Goal: Communication & Community: Answer question/provide support

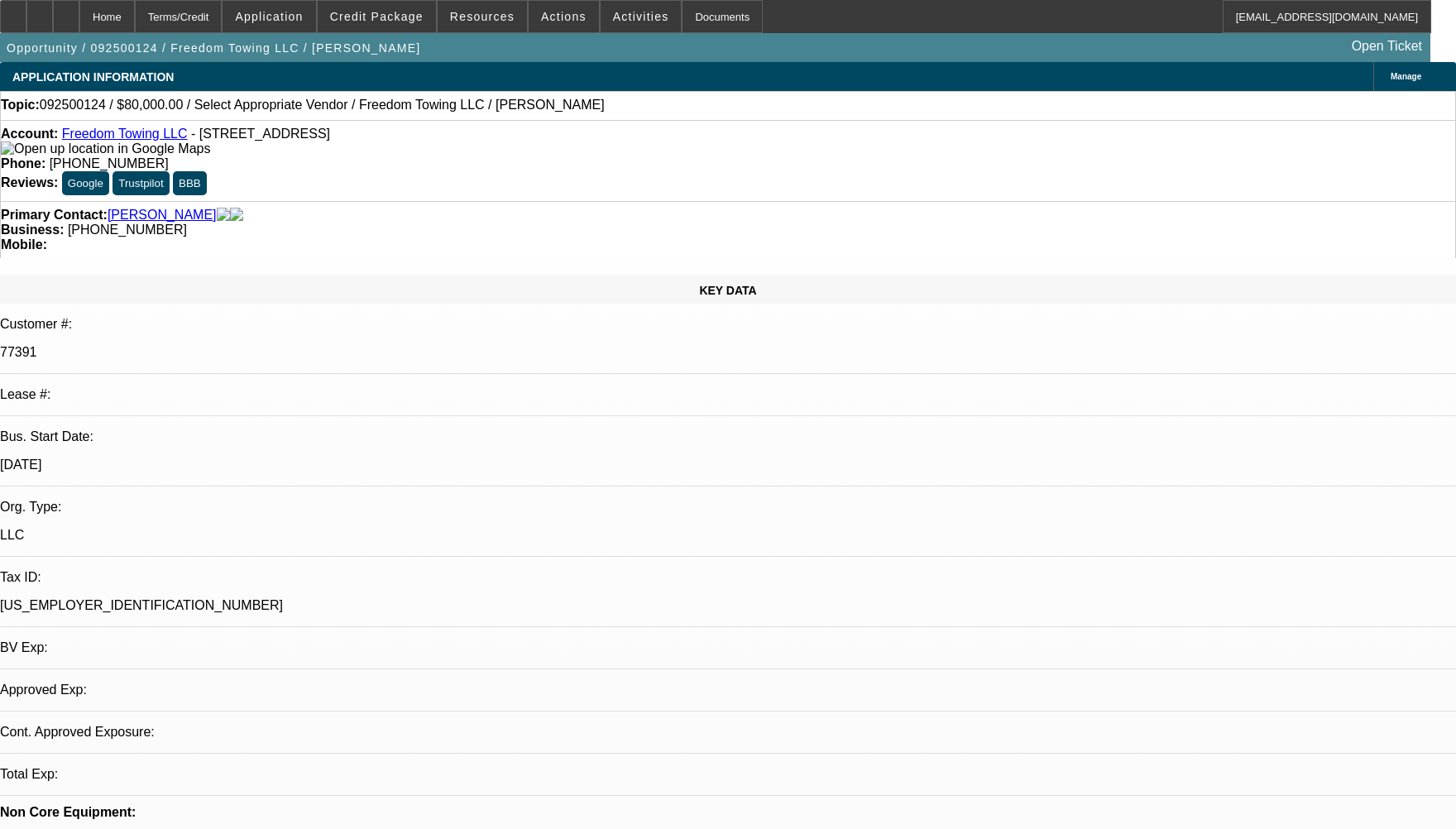
select select "0"
select select "2"
select select "0.1"
select select "1"
select select "2"
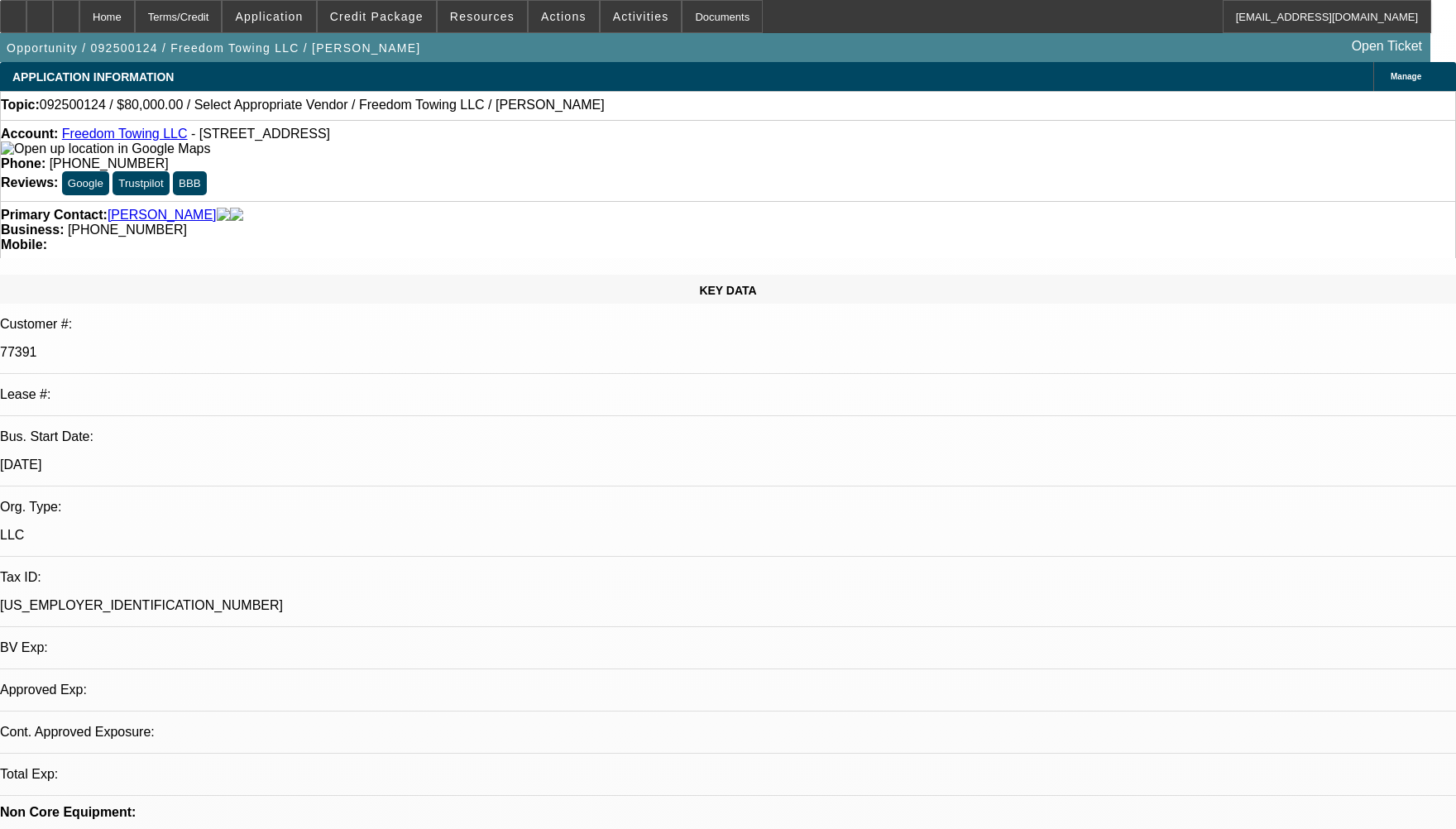
select select "4"
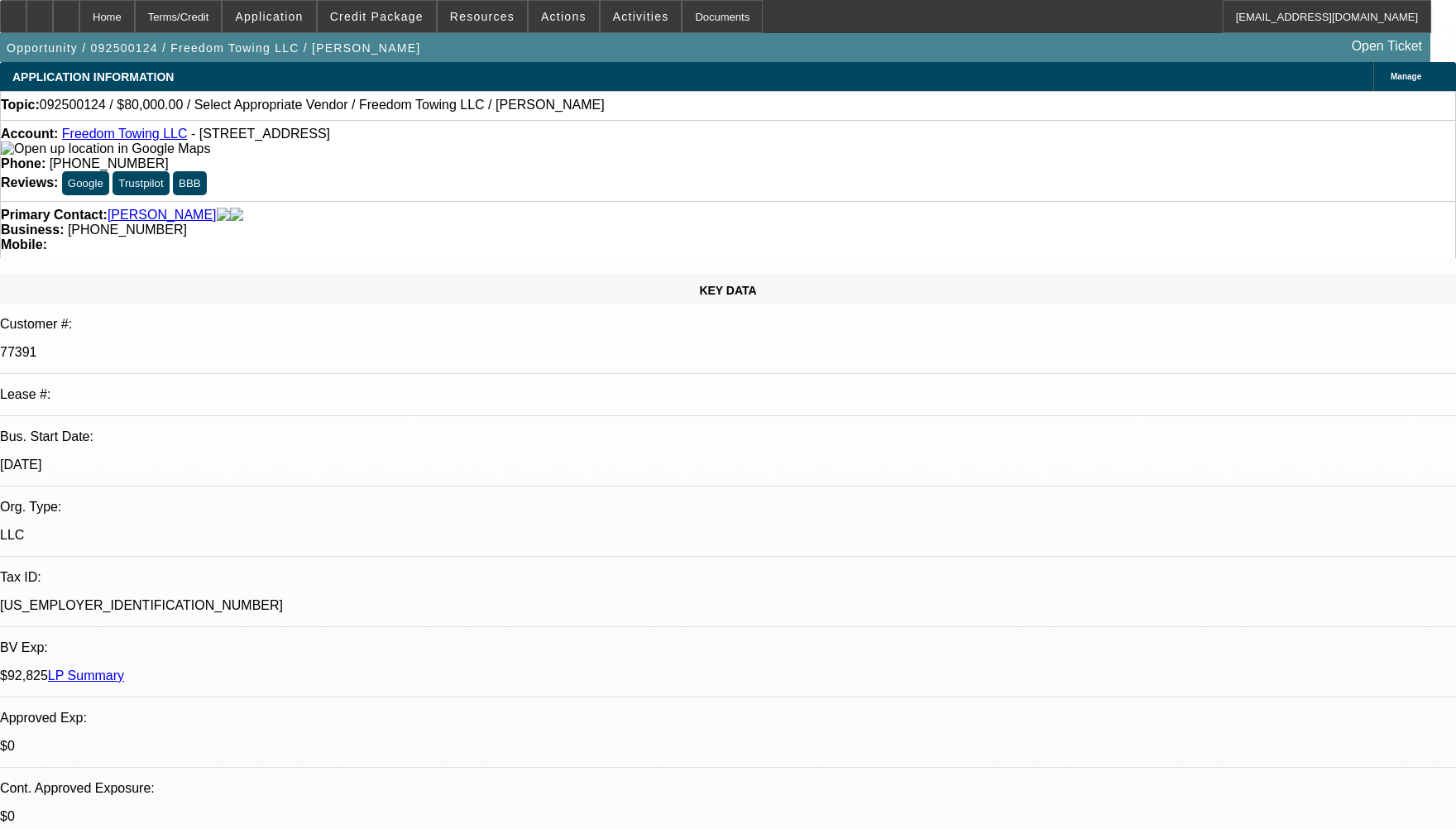
radio input "true"
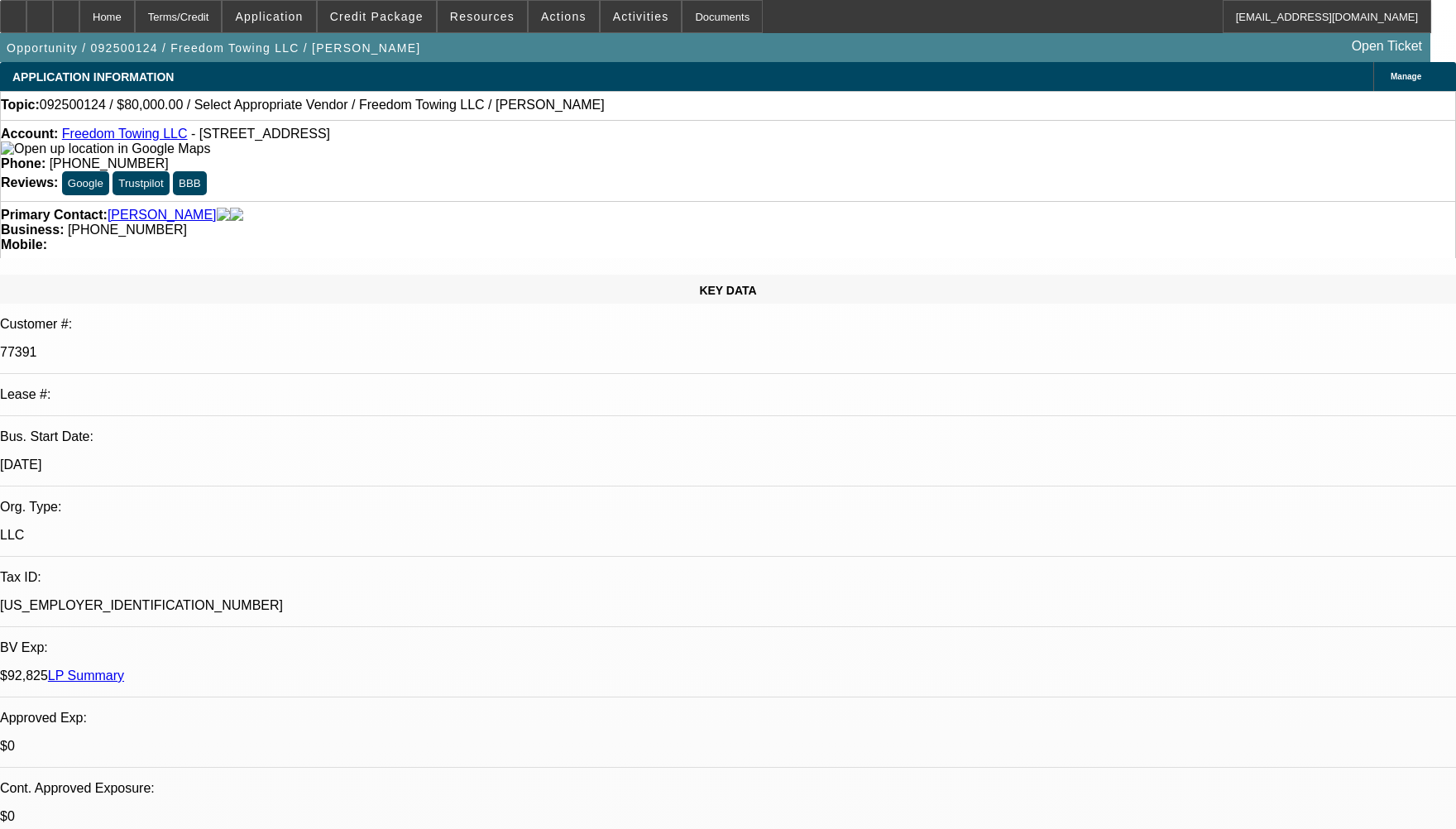
type textarea "CUSTOMER HAS 2 ACTIVE CONTRACT HE HAS BEEN PAYING WELL TO BEACON, GPS IS REPORT…"
radio input "false"
radio input "true"
click at [936, 20] on div "Home Terms/Credit Application Credit Package Resources Actions Activities Docum…" at bounding box center [716, 16] width 1431 height 33
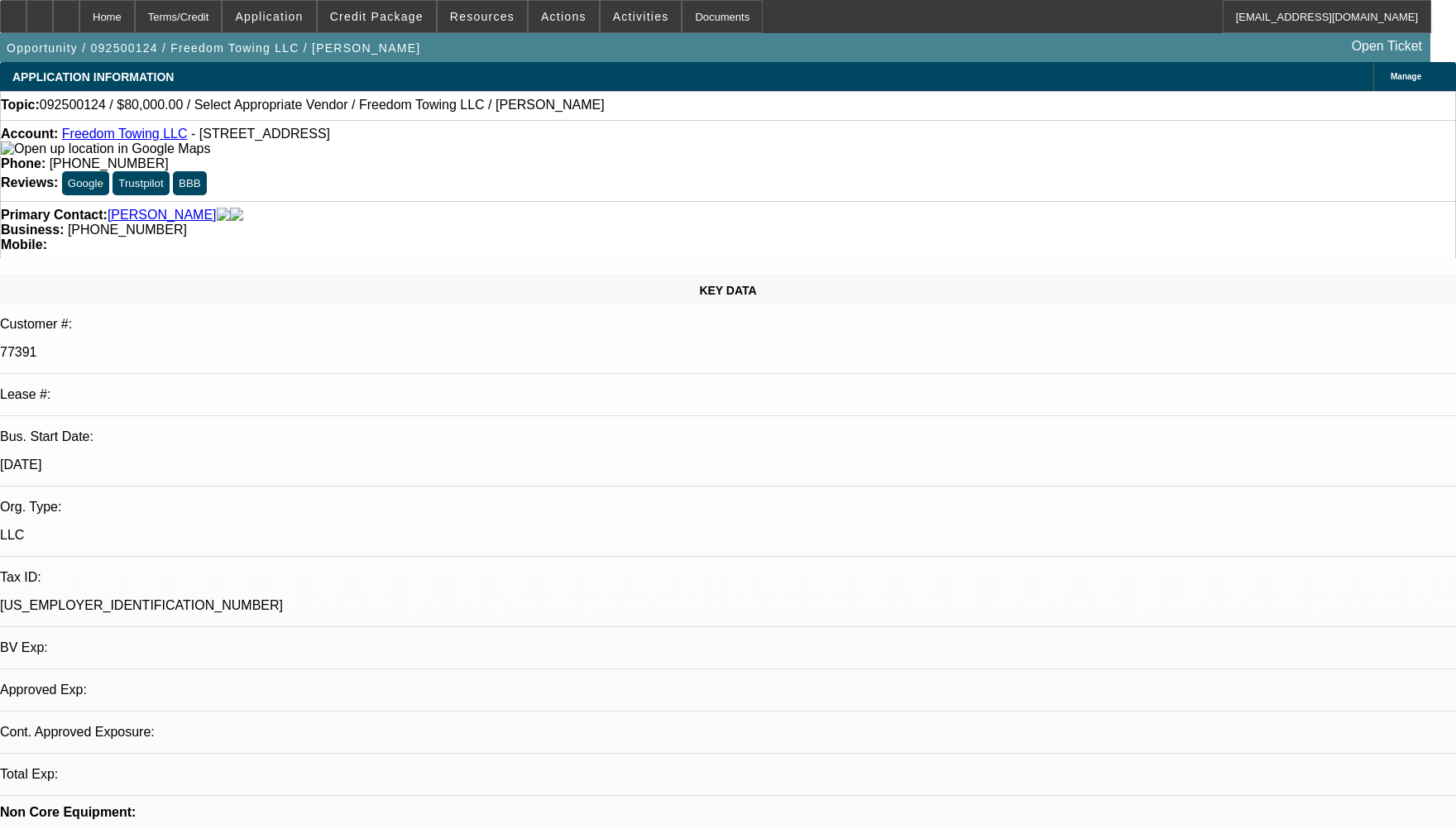
select select "0"
select select "2"
select select "0.1"
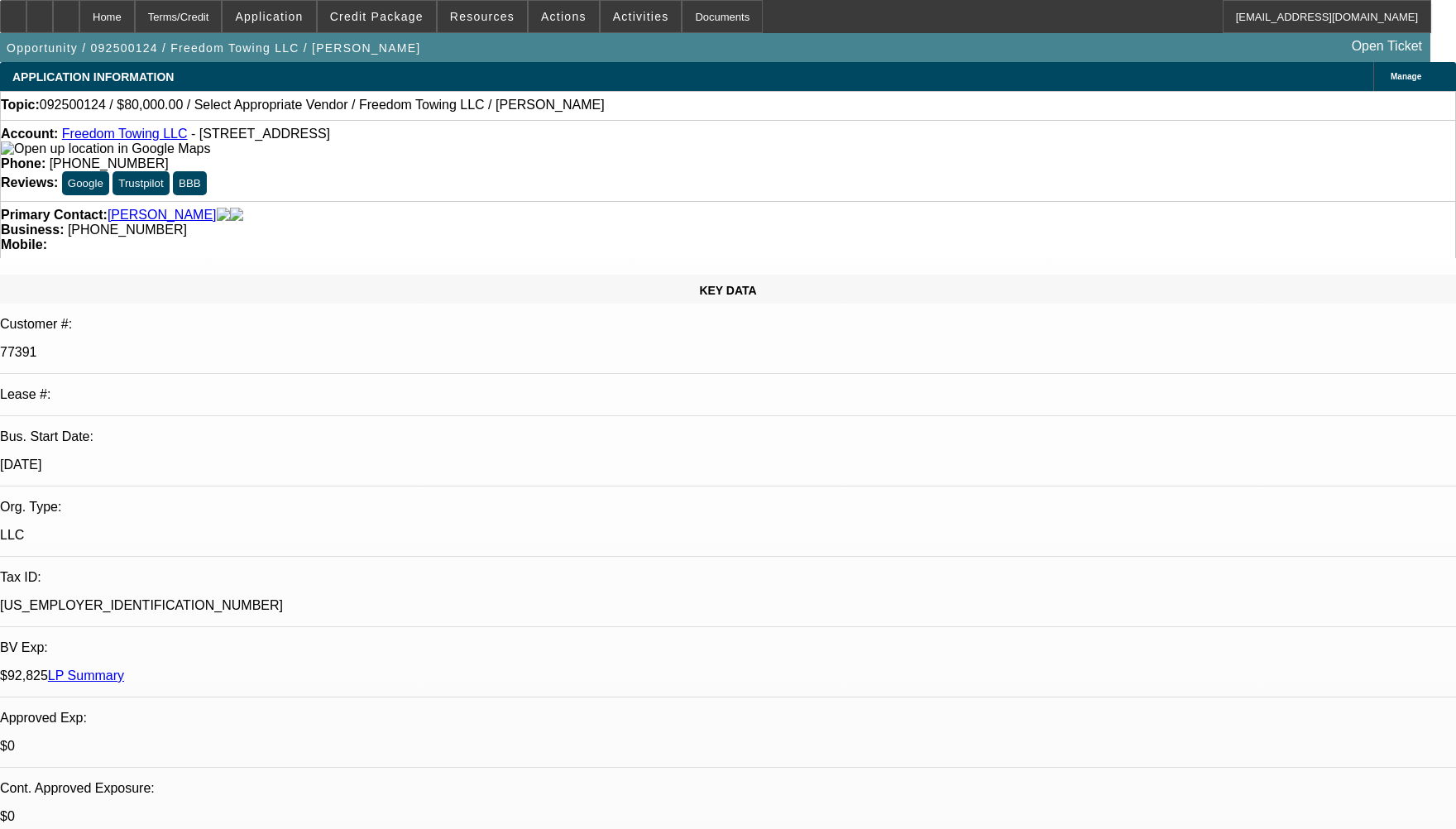
select select "1"
select select "2"
select select "4"
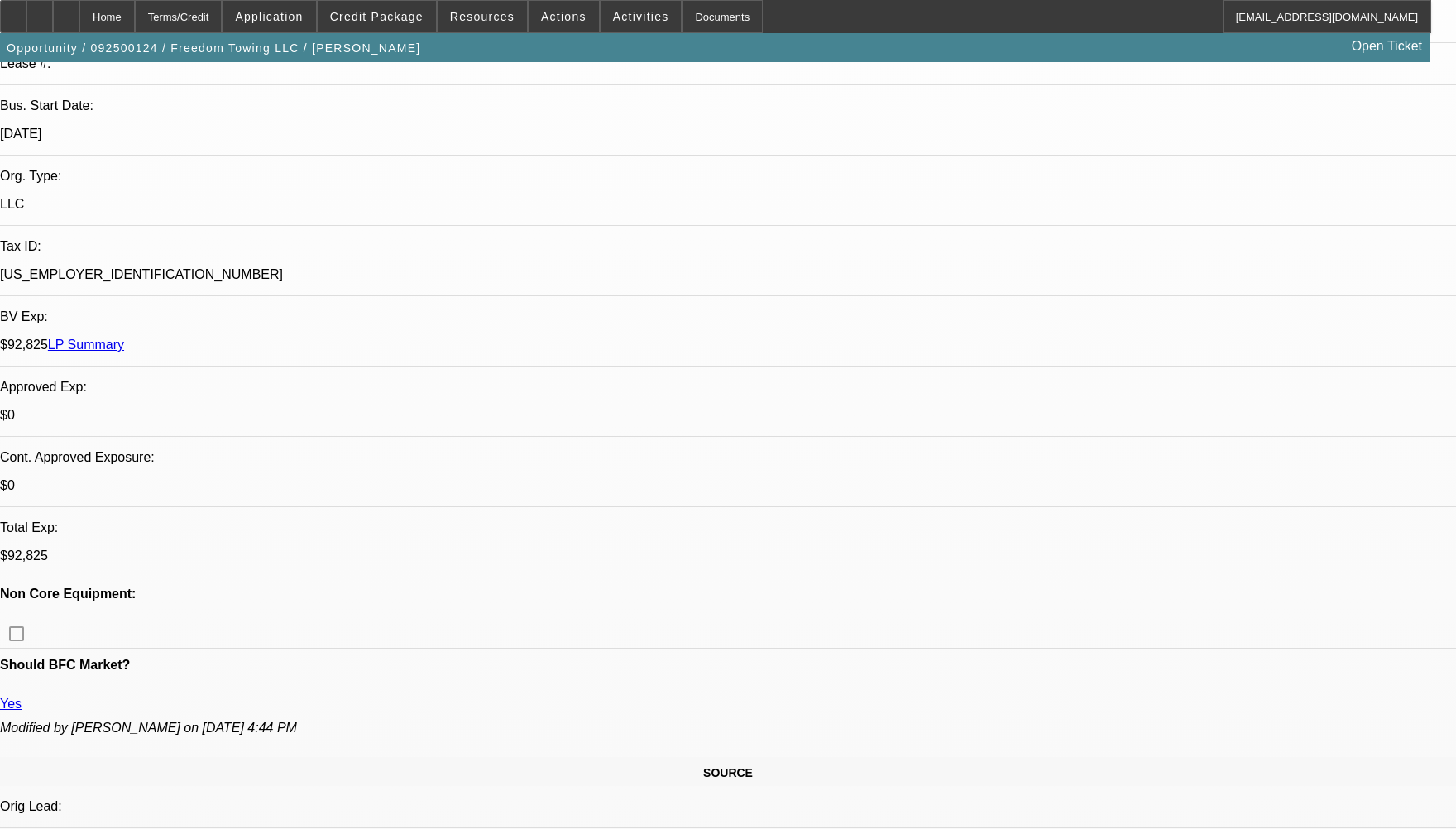
scroll to position [745, 0]
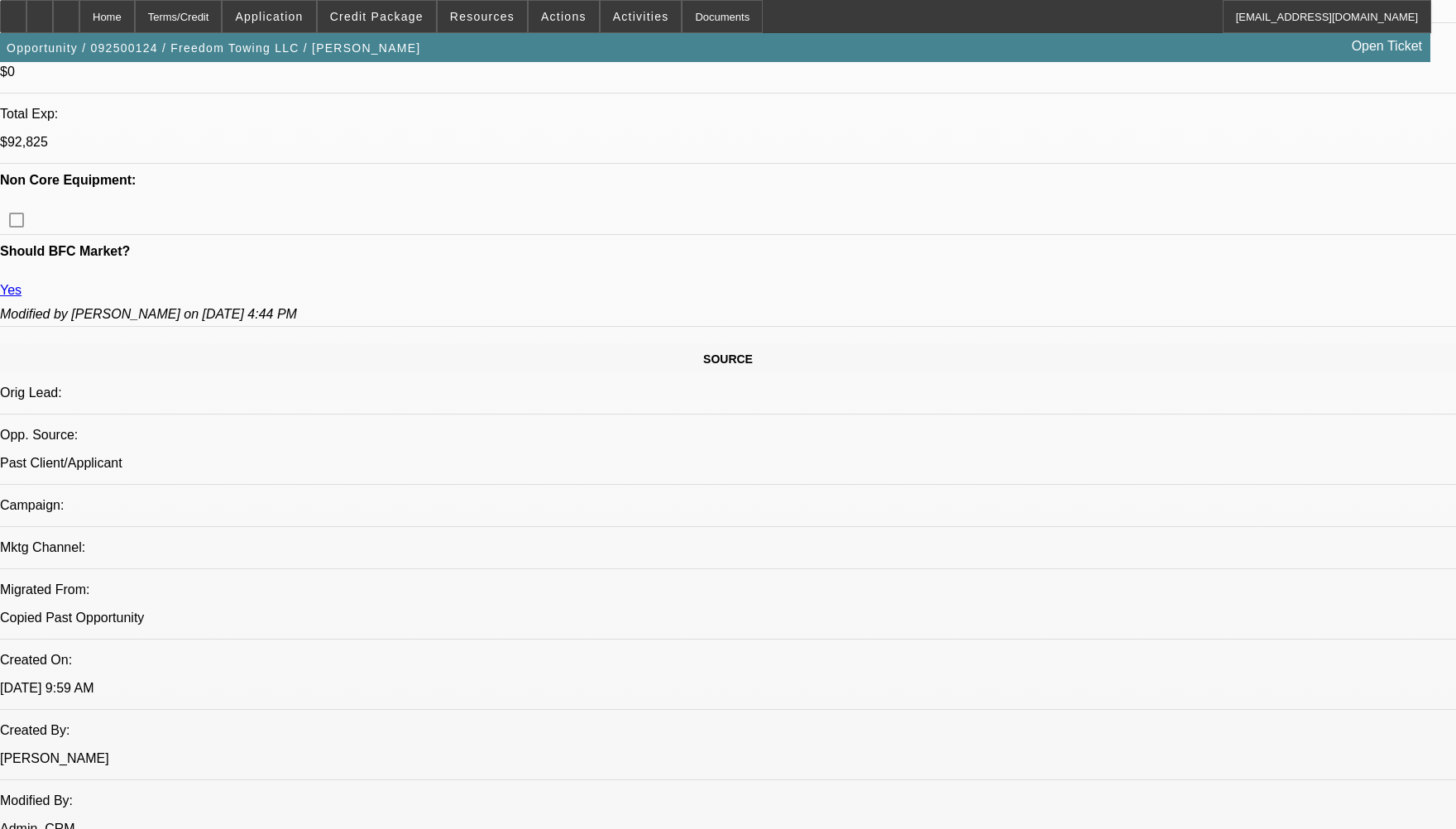
radio input "true"
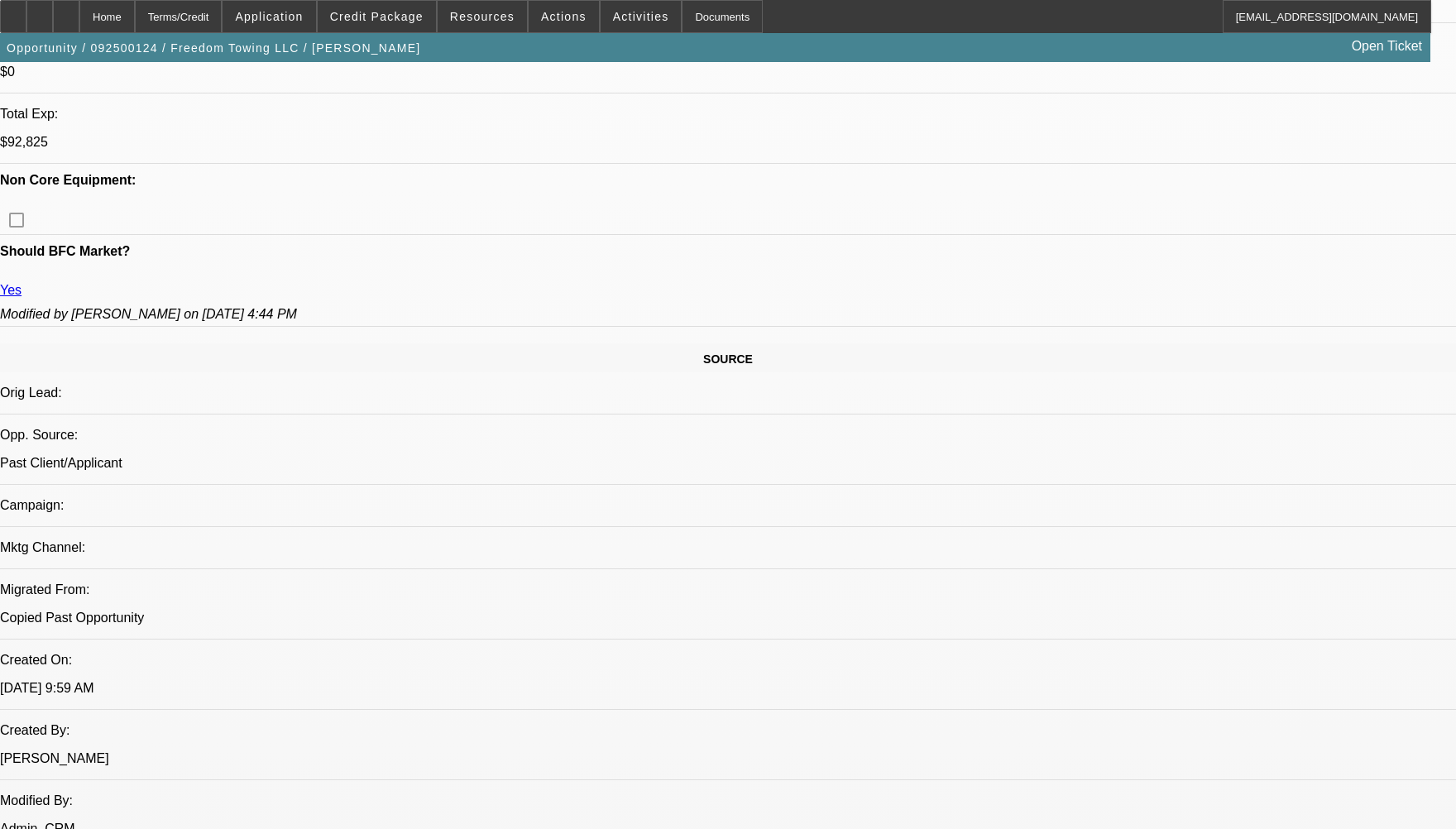
type textarea "CUSTOMER HAS 2 ACTIVE CONTRACT HE HAS BEEN PAYING WELL TO BEACON, GPS IS REPORT…"
radio input "true"
